Goal: Navigation & Orientation: Find specific page/section

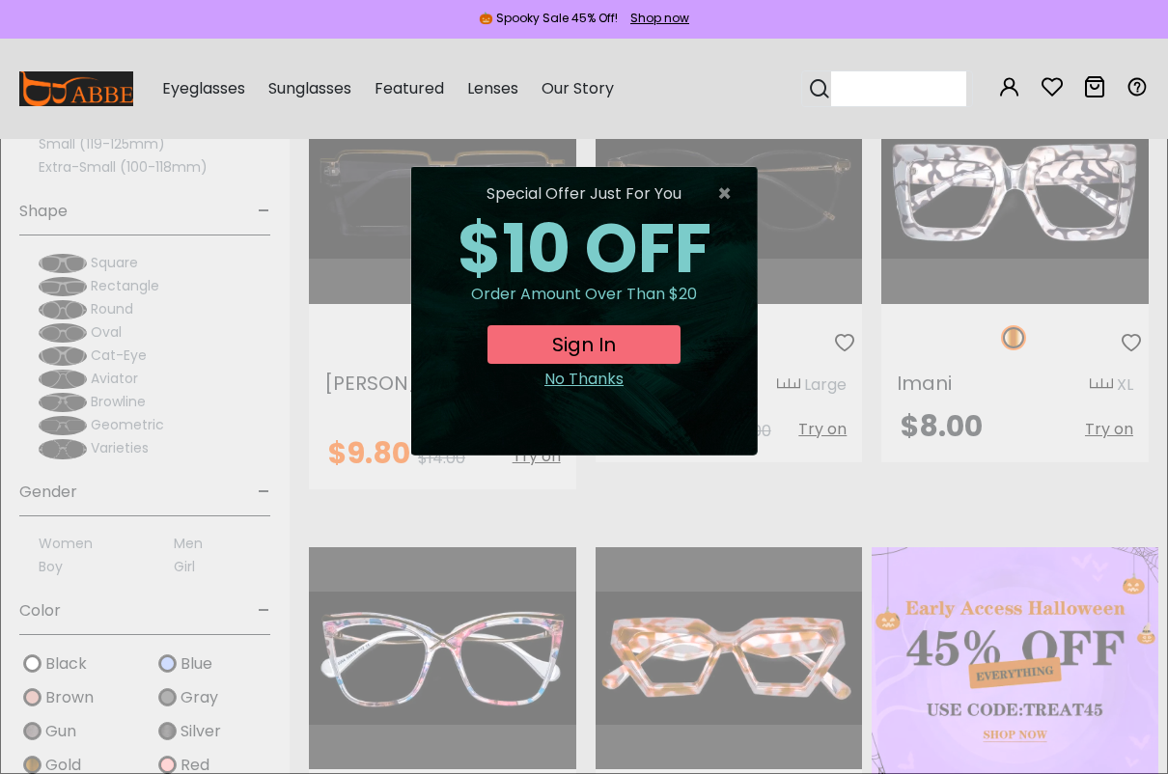
scroll to position [488, 0]
click at [600, 368] on div "No Thanks" at bounding box center [584, 379] width 315 height 23
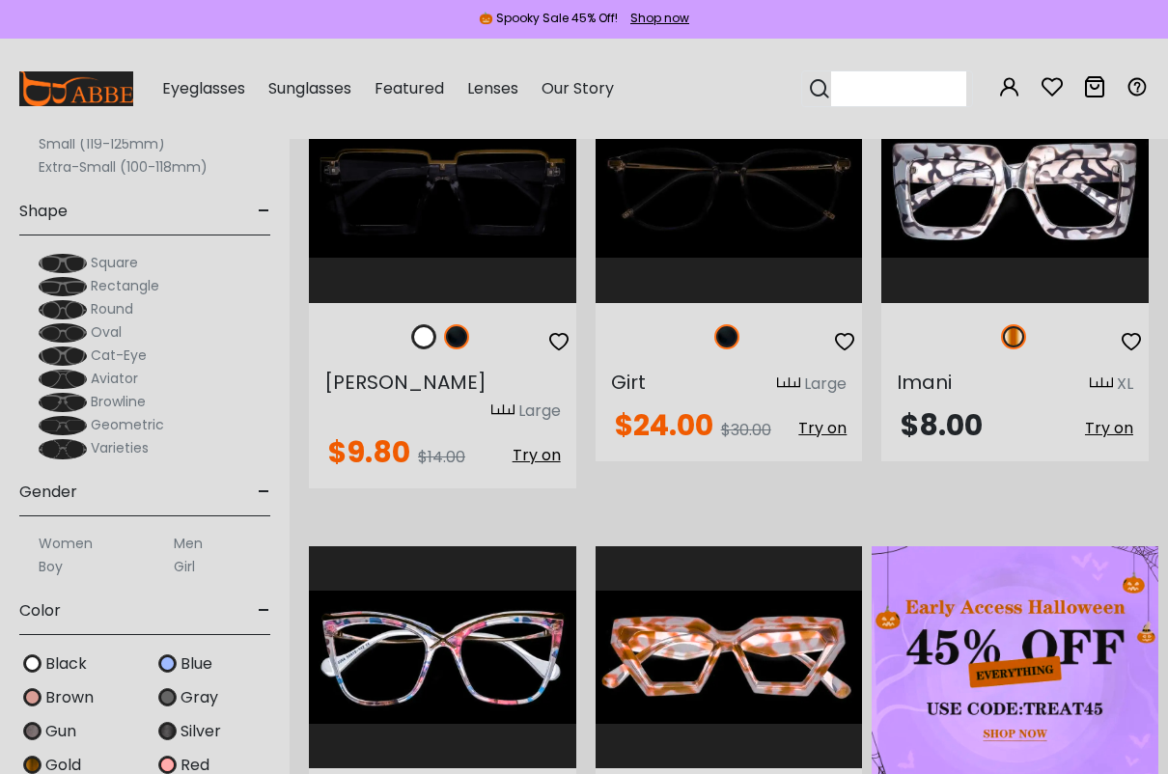
click at [192, 532] on label "Men" at bounding box center [188, 543] width 29 height 23
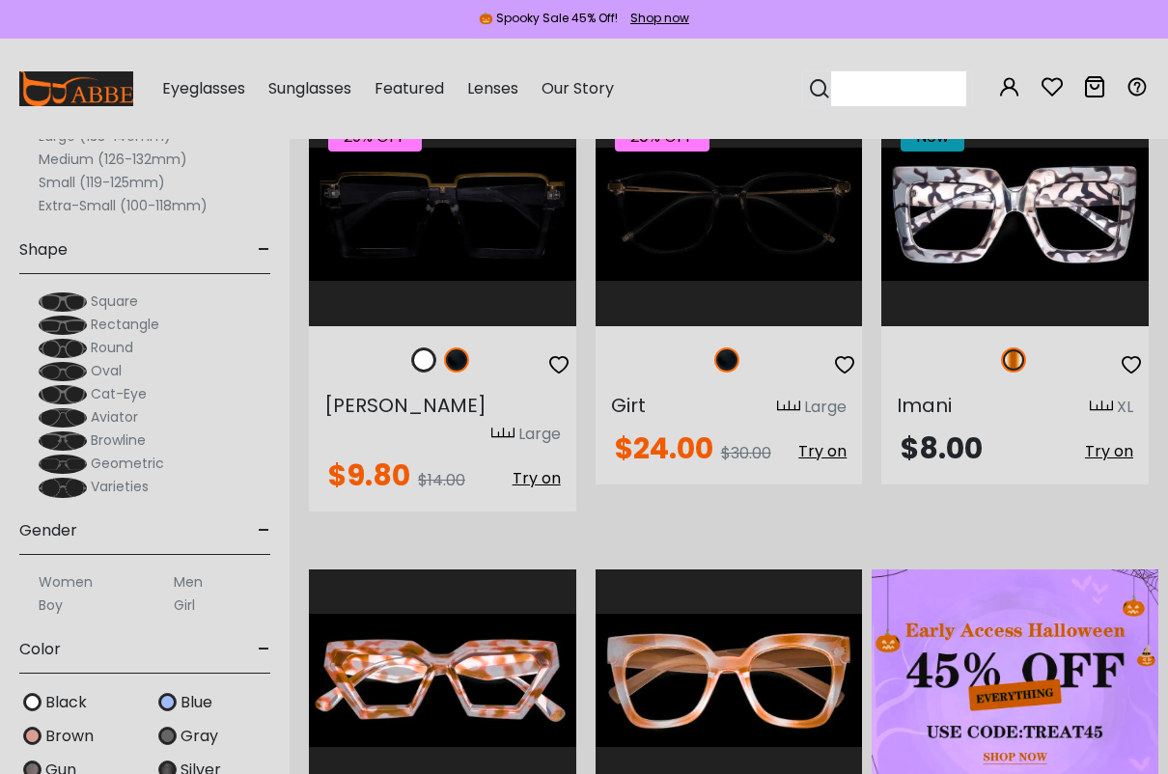
scroll to position [471, 0]
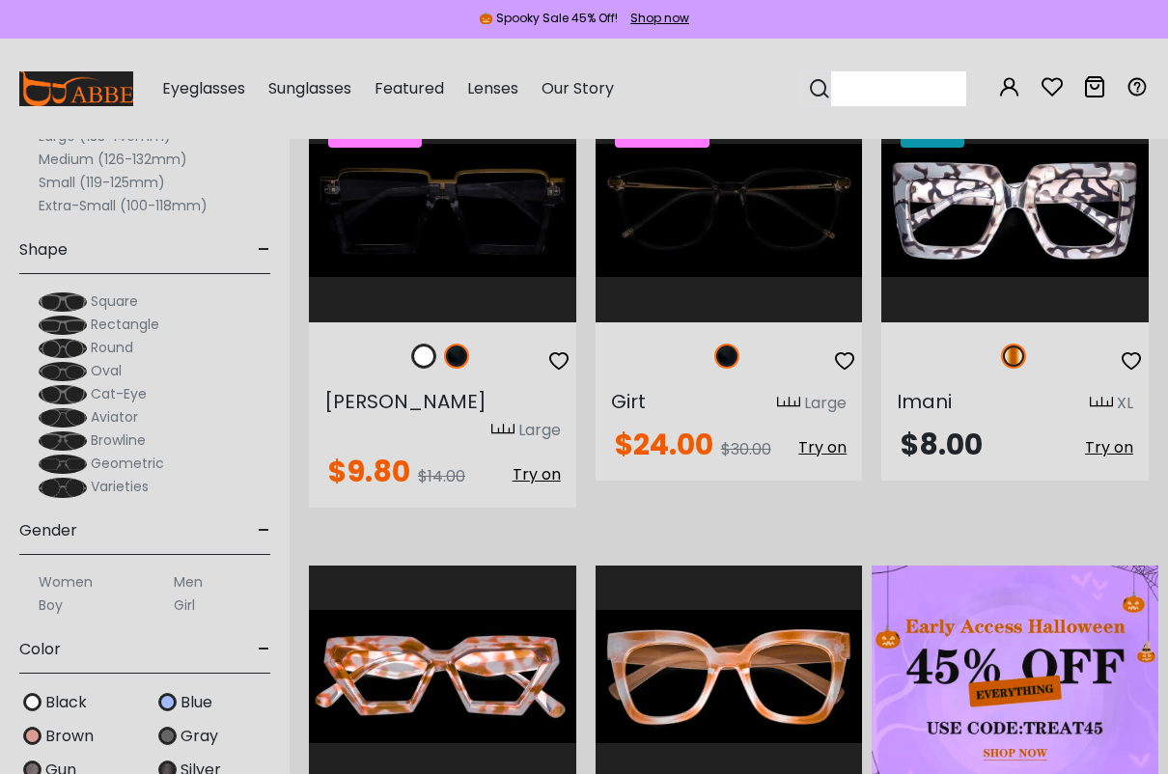
click at [193, 570] on label "Men" at bounding box center [188, 581] width 29 height 23
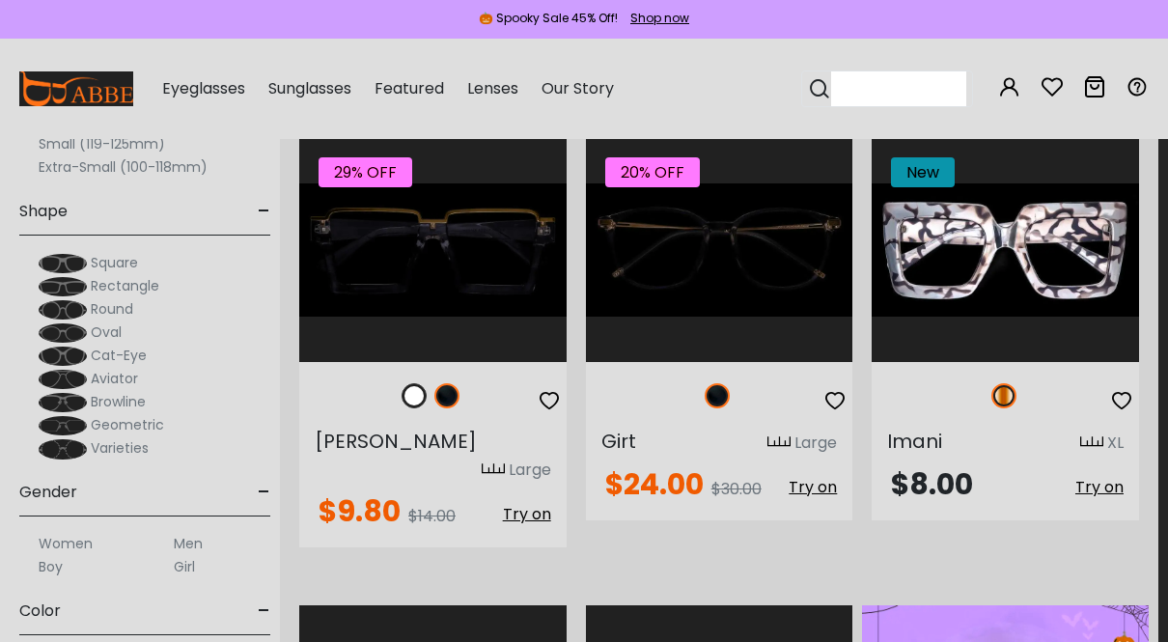
click at [182, 532] on label "Men" at bounding box center [188, 543] width 29 height 23
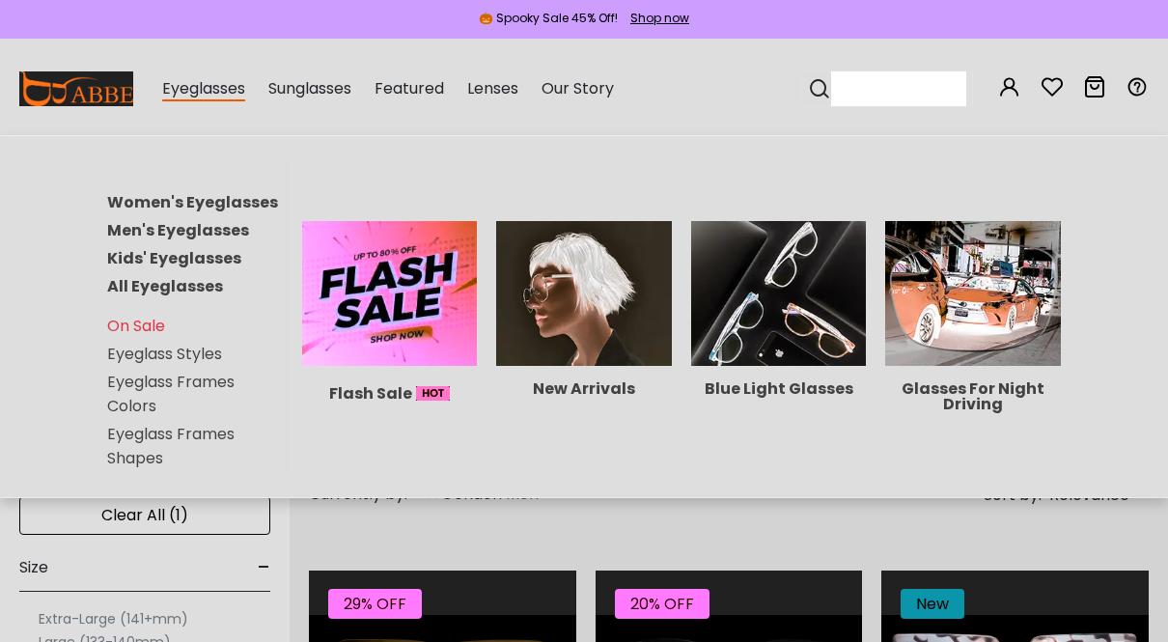
click at [155, 241] on link "Men's Eyeglasses" at bounding box center [178, 230] width 142 height 22
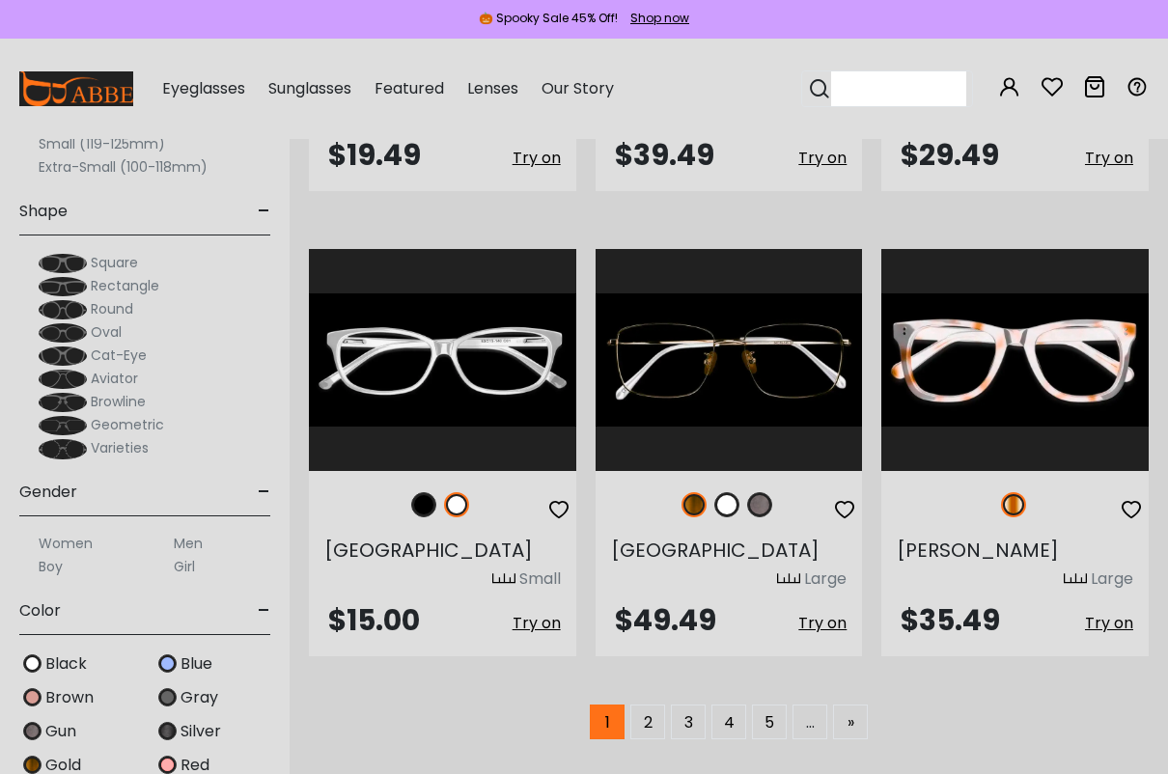
scroll to position [4491, 0]
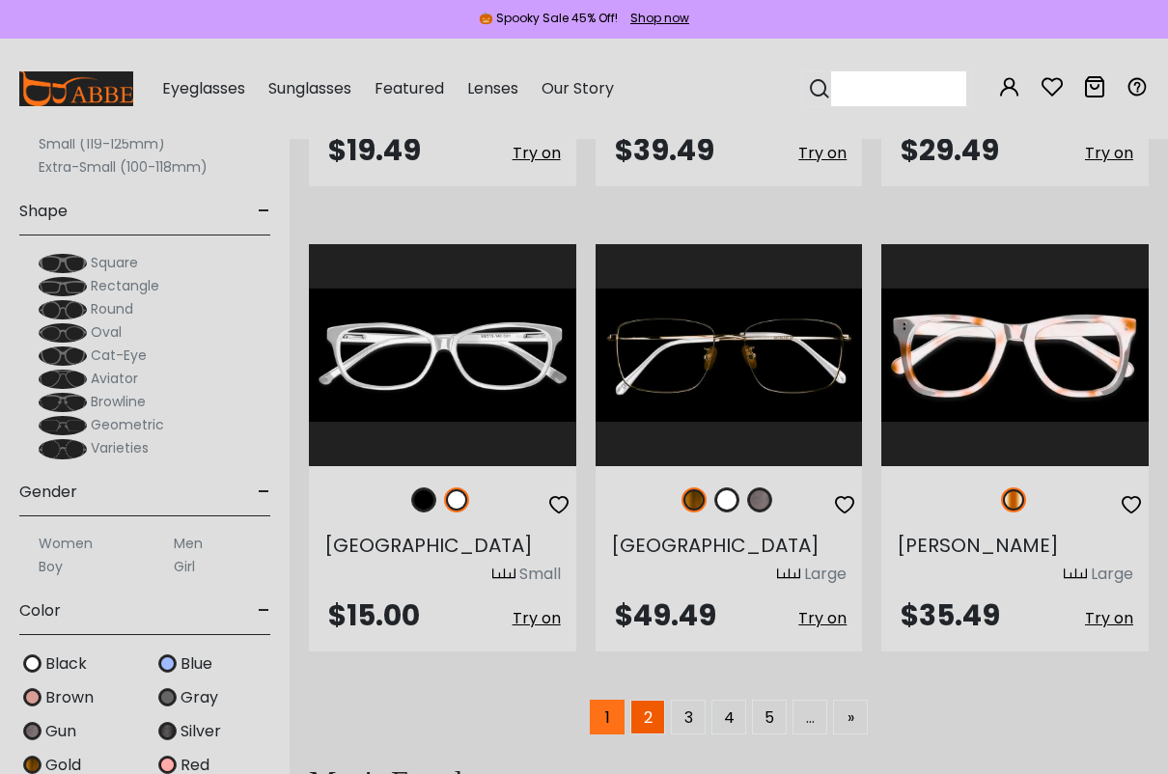
click at [658, 641] on link "2" at bounding box center [647, 717] width 35 height 35
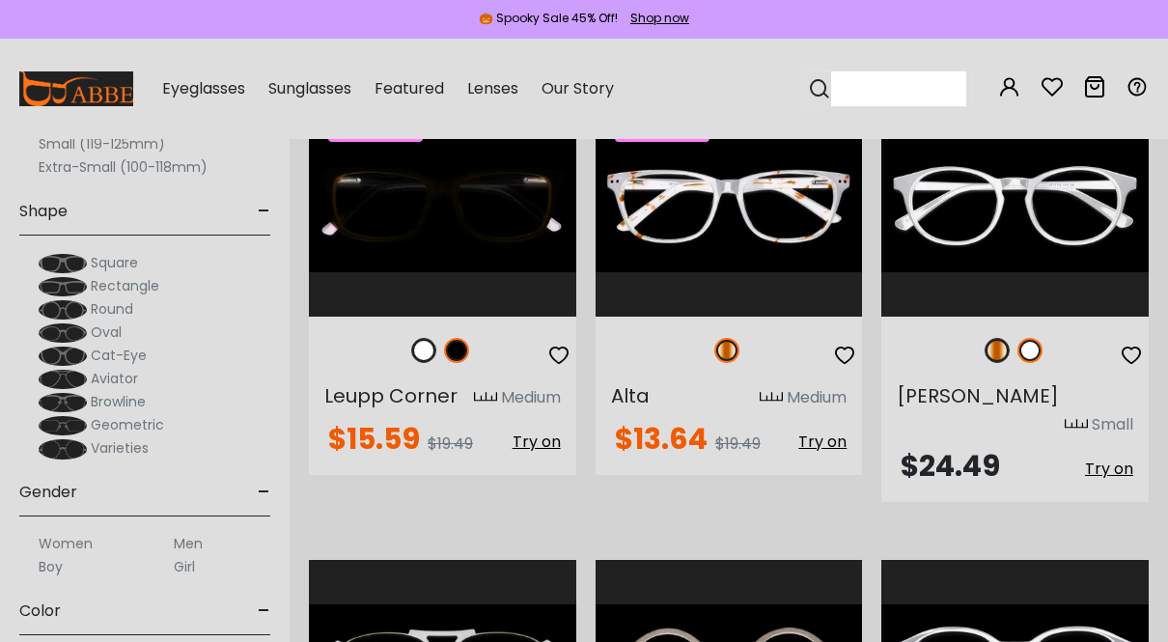
scroll to position [3152, 0]
